Goal: Task Accomplishment & Management: Manage account settings

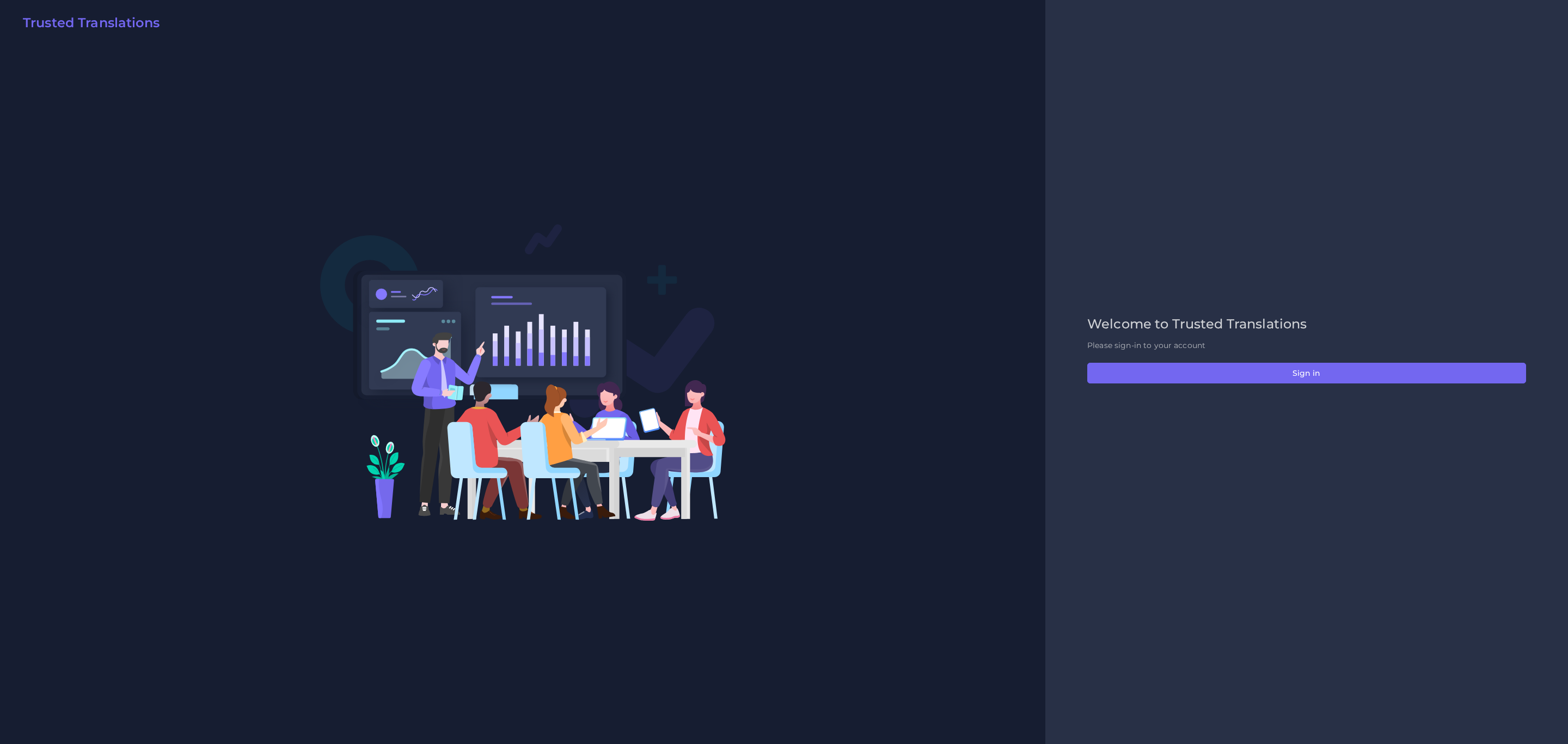
click at [1045, 360] on div "Welcome to Trusted Translations Please sign-in to your account Sign in" at bounding box center [1306, 372] width 461 height 111
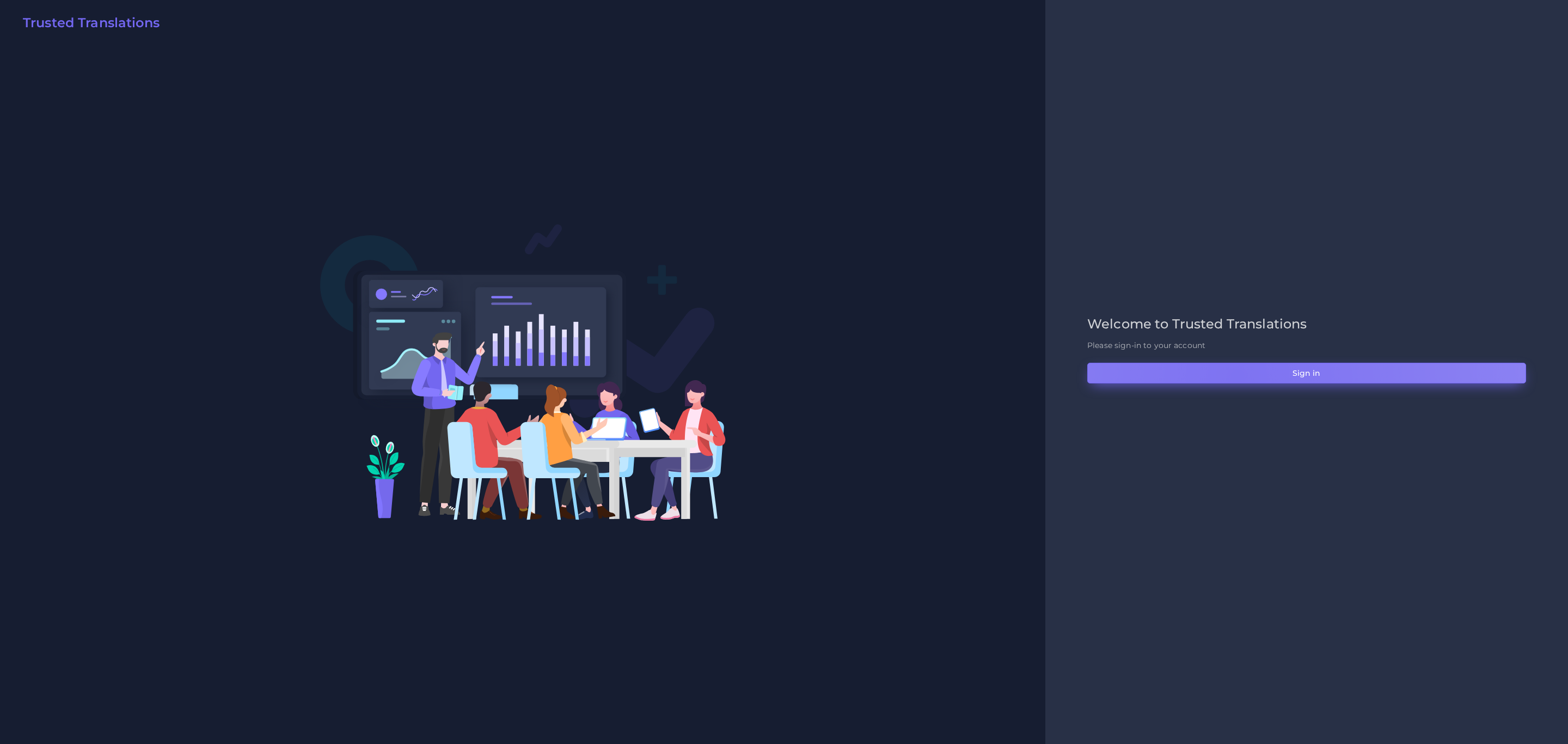
click at [1045, 376] on button "Sign in" at bounding box center [1307, 372] width 439 height 21
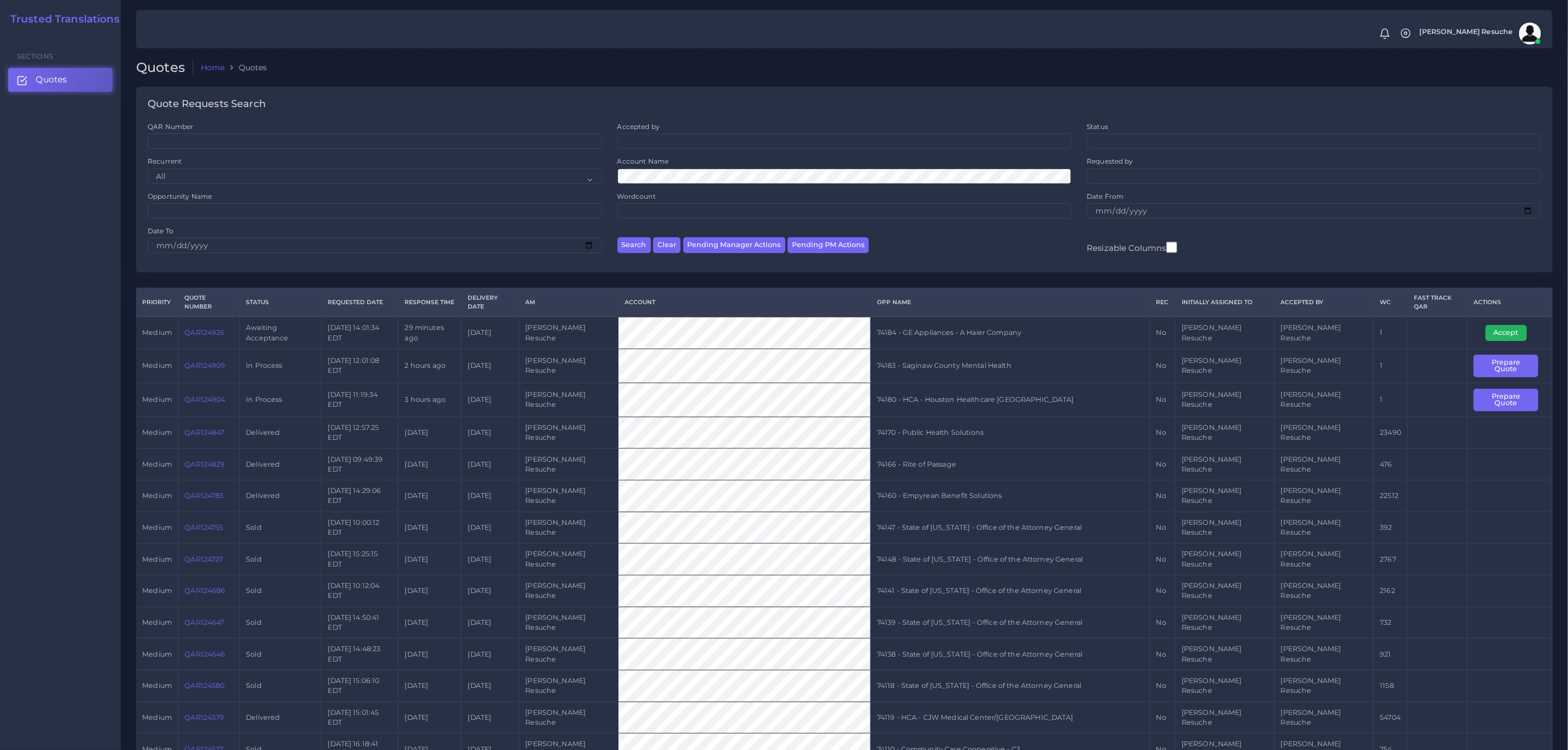
drag, startPoint x: 1507, startPoint y: 322, endPoint x: 1462, endPoint y: 325, distance: 45.1
click at [1507, 325] on button "Accept" at bounding box center [1507, 332] width 41 height 16
click at [979, 323] on td "74184 - GE Appliances - A Haier Company" at bounding box center [1010, 332] width 280 height 32
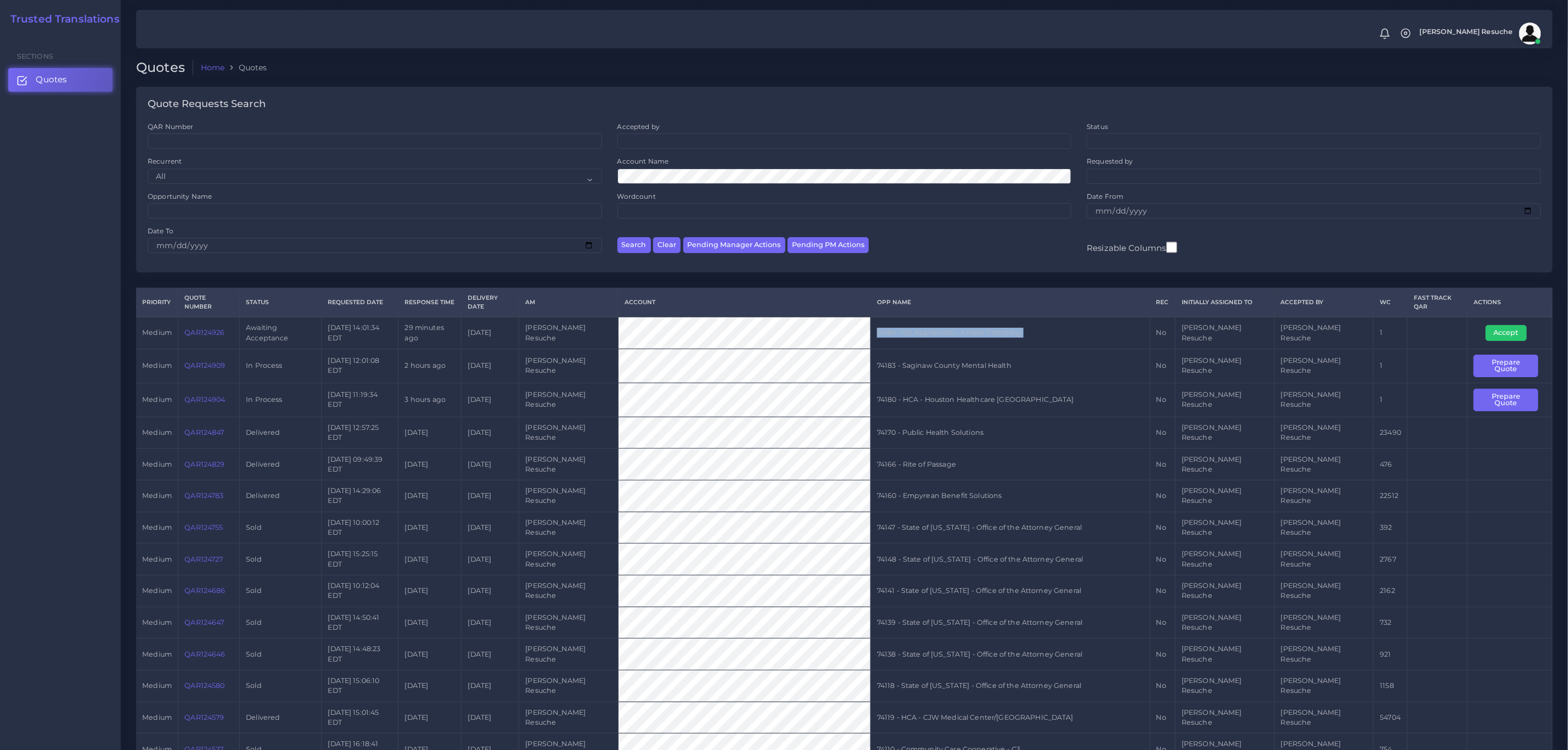
copy tr "74184 - GE Appliances - A Haier Company"
